Goal: Task Accomplishment & Management: Use online tool/utility

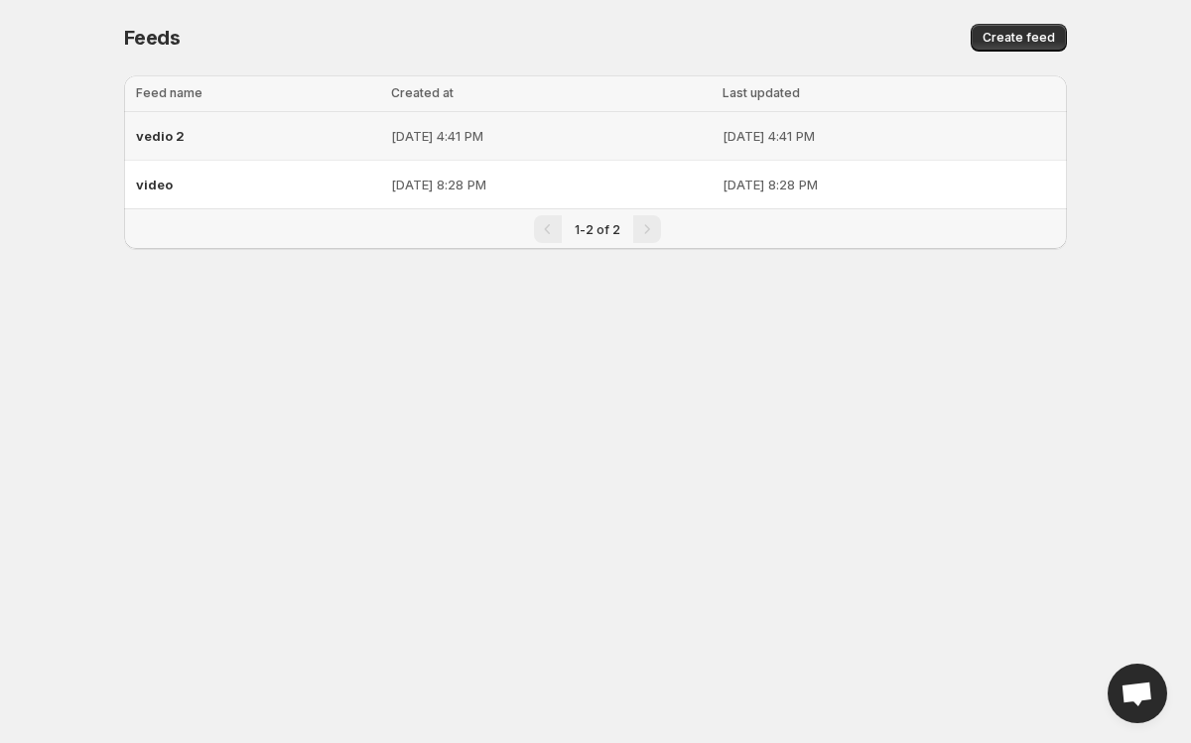
click at [748, 126] on p "[DATE] 4:41 PM" at bounding box center [889, 136] width 333 height 20
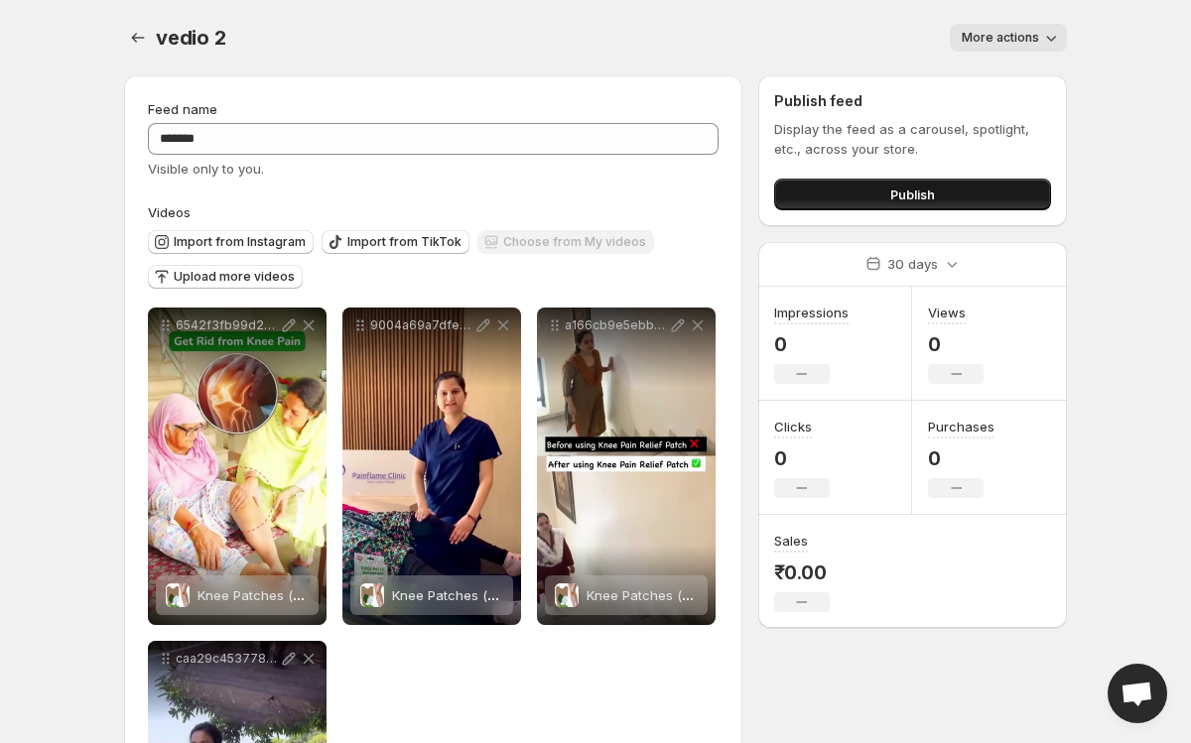
click at [879, 186] on button "Publish" at bounding box center [912, 195] width 277 height 32
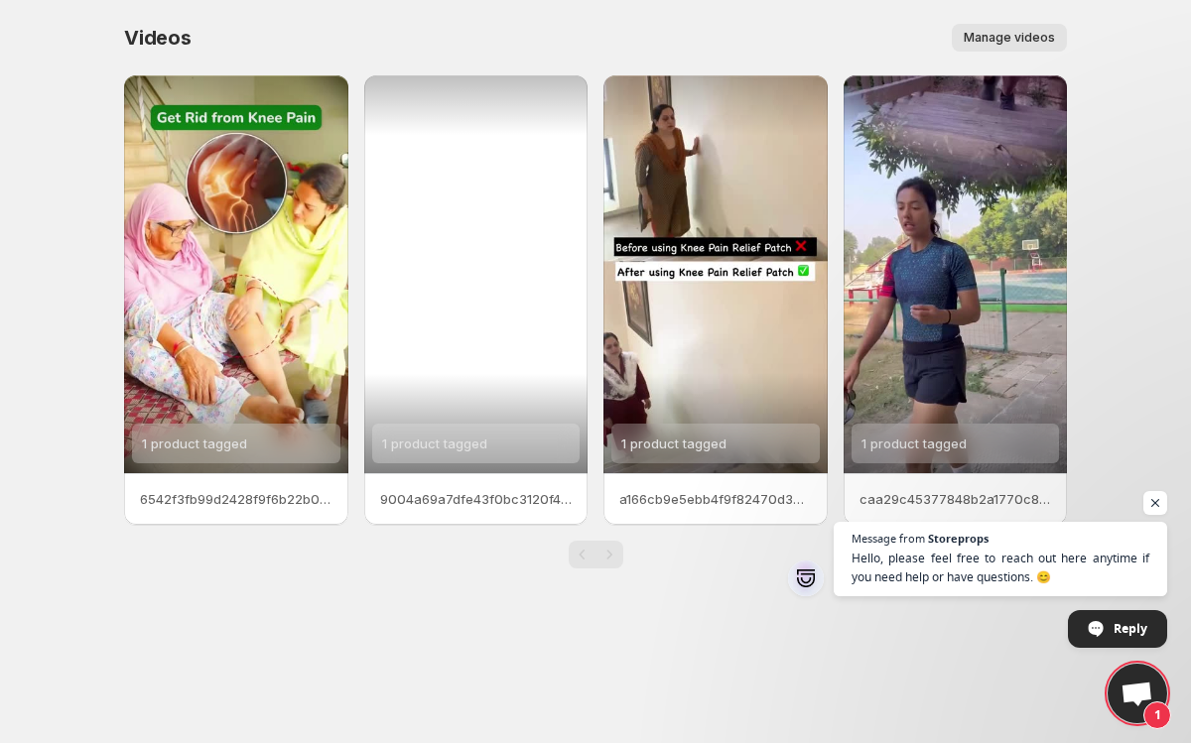
click at [438, 460] on div "1 product tagged" at bounding box center [434, 444] width 105 height 40
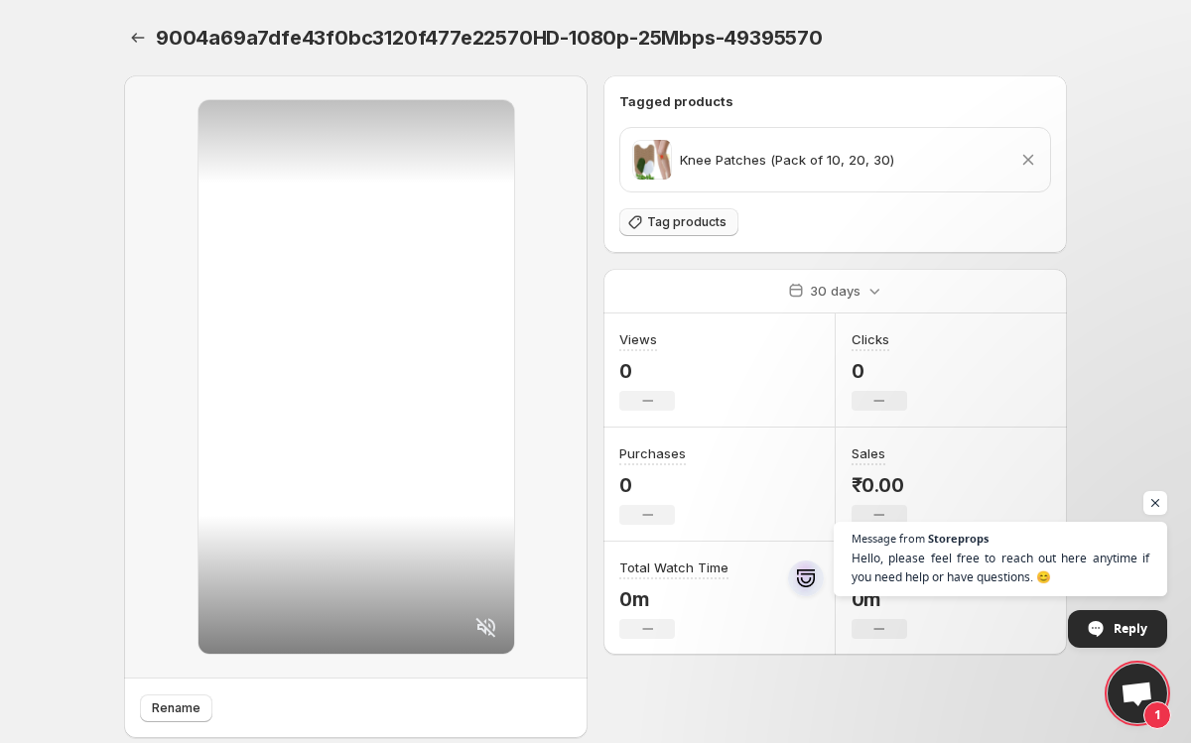
click at [696, 219] on span "Tag products" at bounding box center [686, 222] width 79 height 16
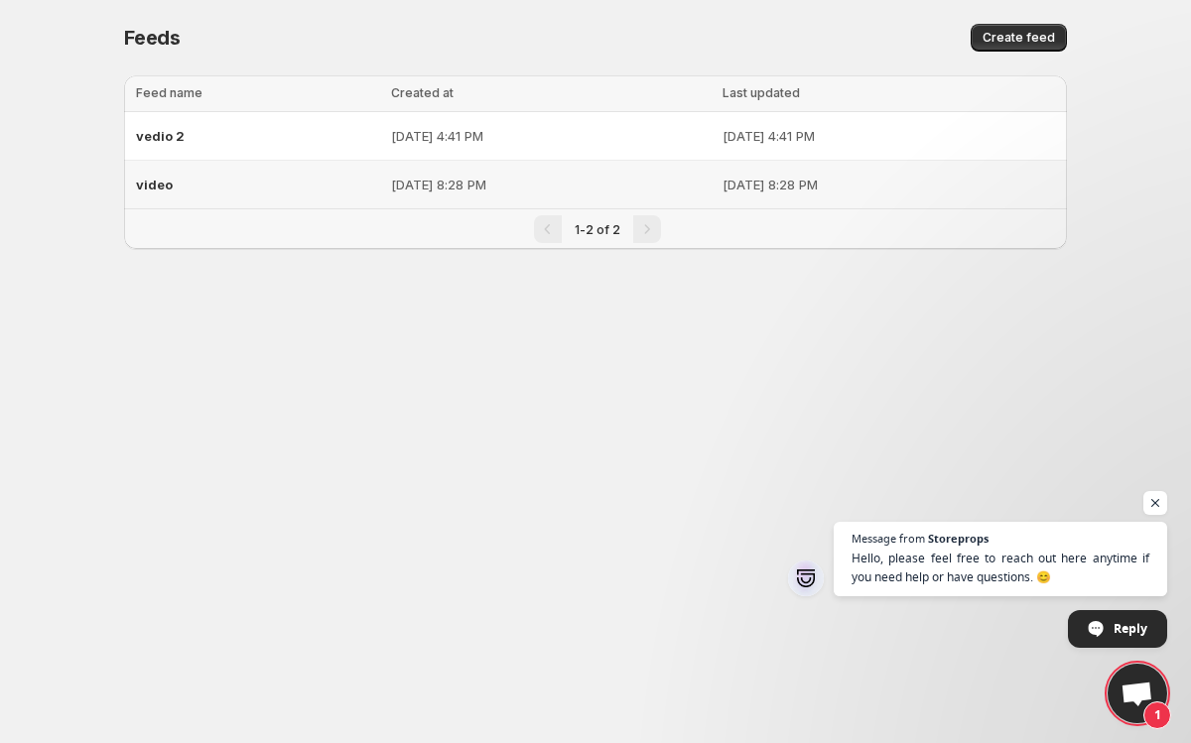
click at [777, 191] on p "[DATE] 8:28 PM" at bounding box center [889, 185] width 333 height 20
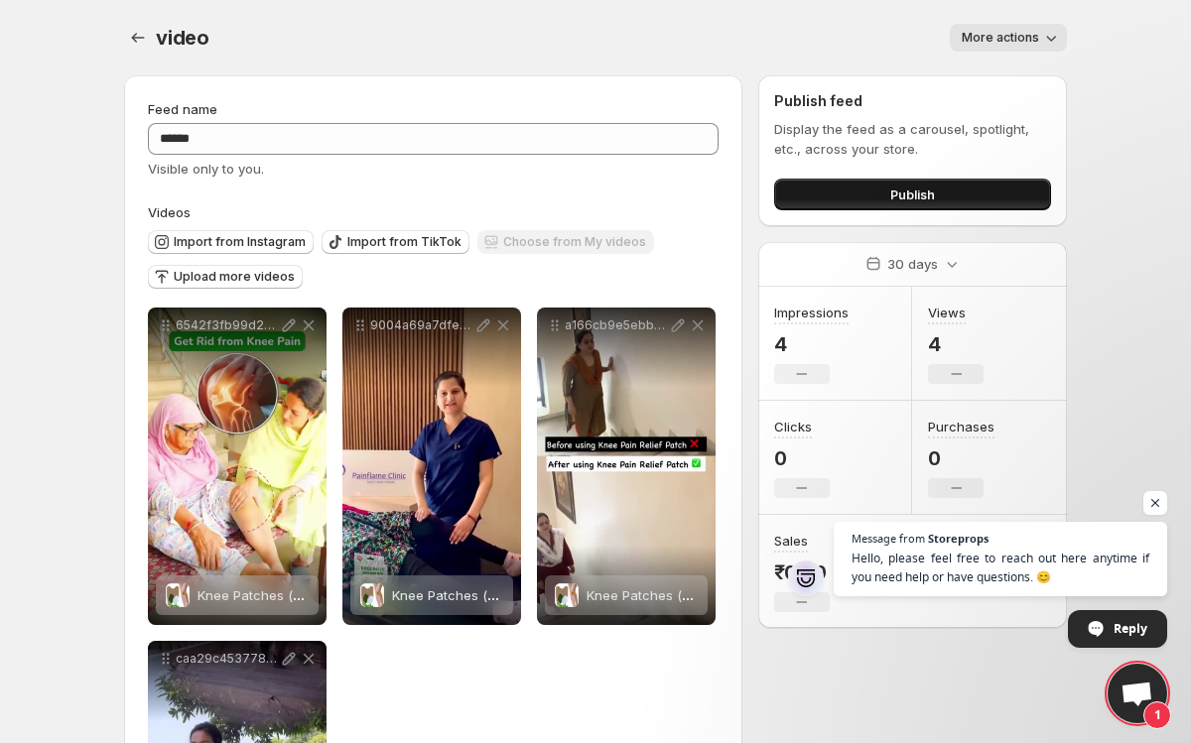
click at [901, 193] on span "Publish" at bounding box center [912, 195] width 45 height 20
